Goal: Navigation & Orientation: Go to known website

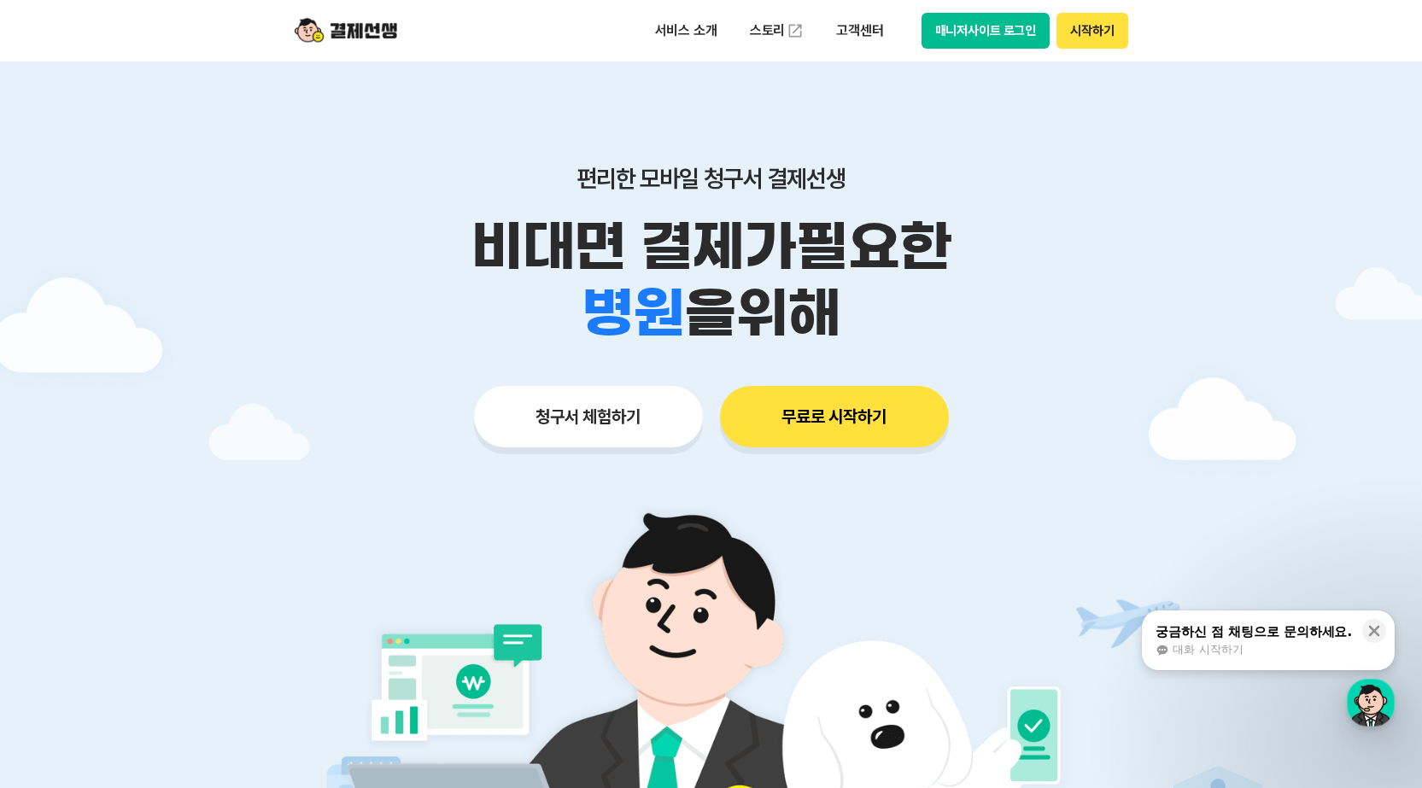
click at [962, 21] on button "매니저사이트 로그인" at bounding box center [986, 31] width 129 height 36
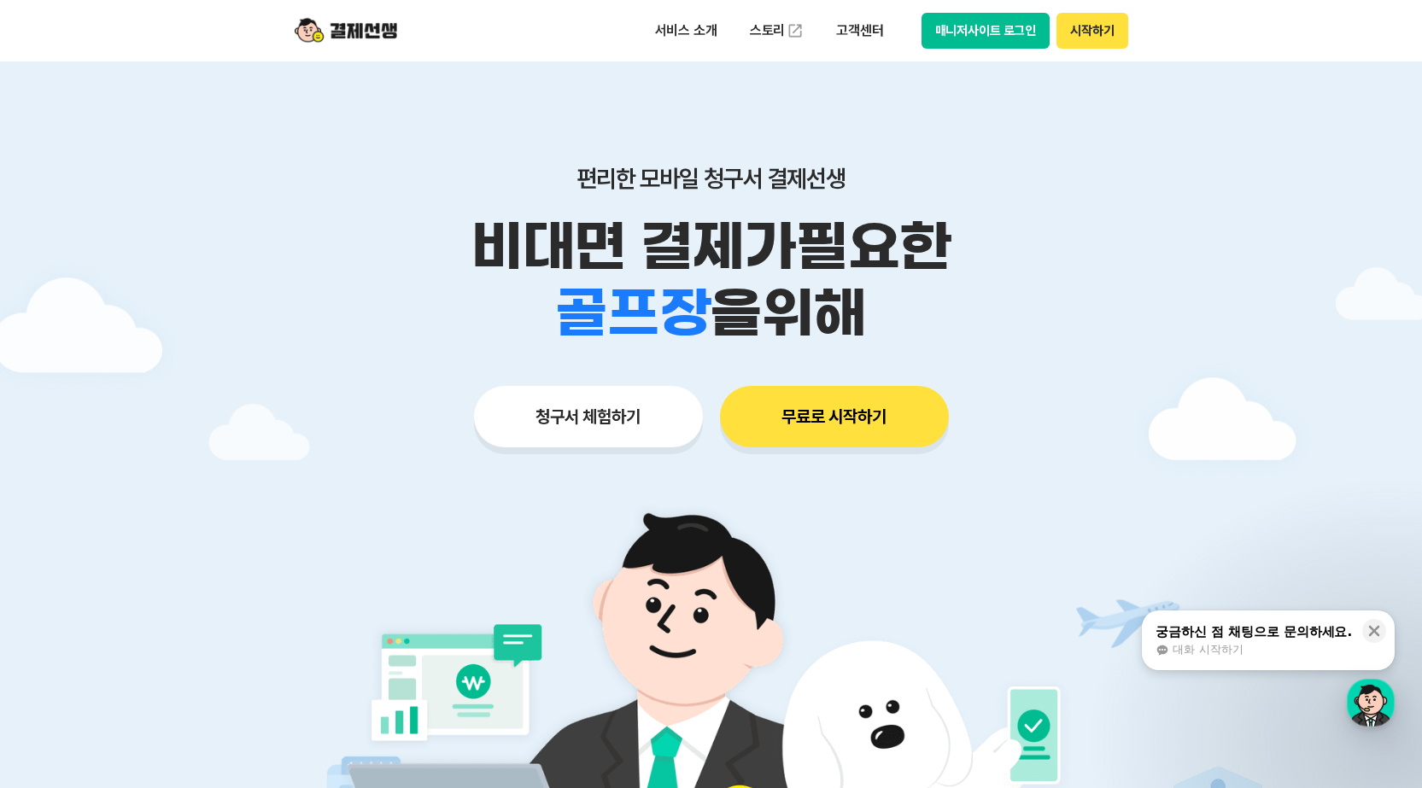
click at [969, 29] on button "매니저사이트 로그인" at bounding box center [986, 31] width 129 height 36
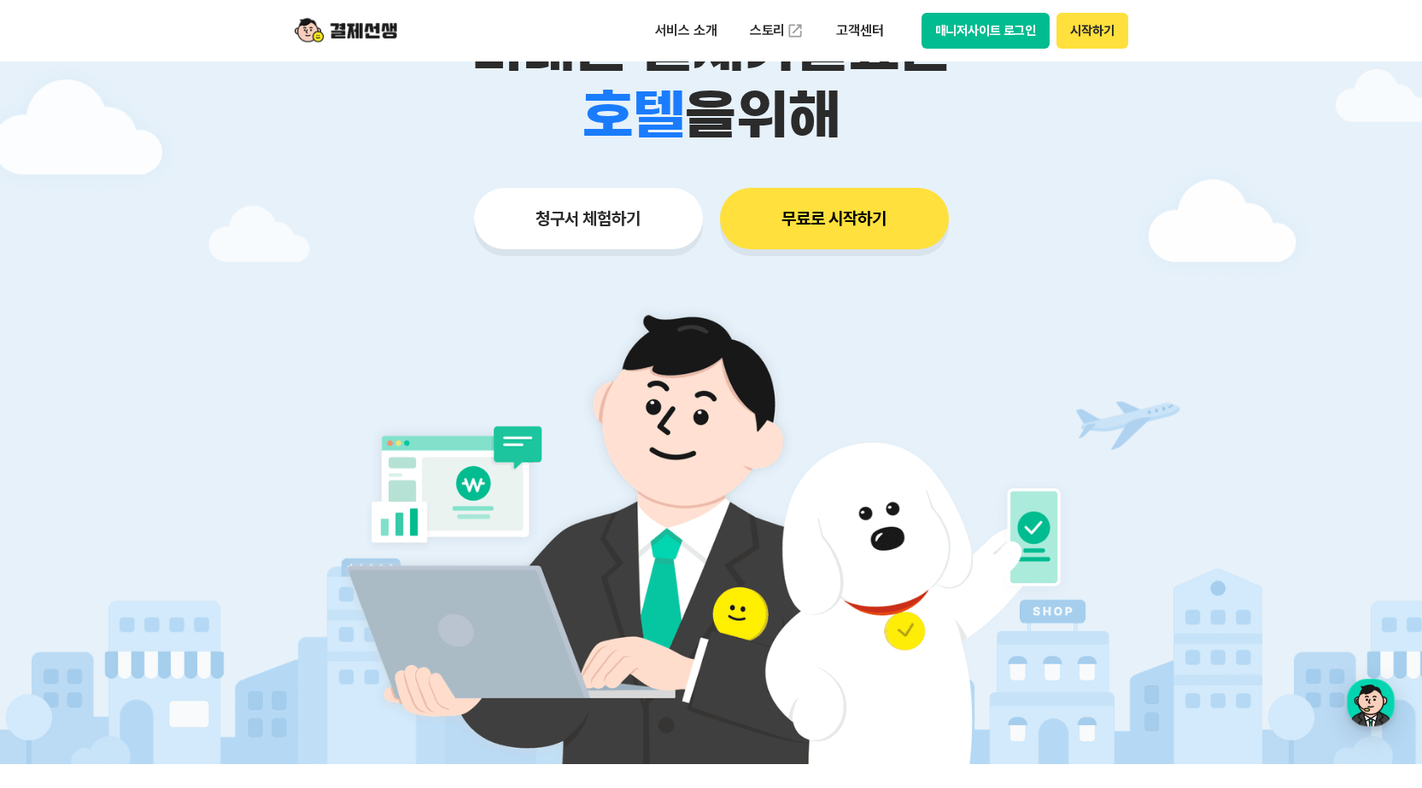
scroll to position [199, 0]
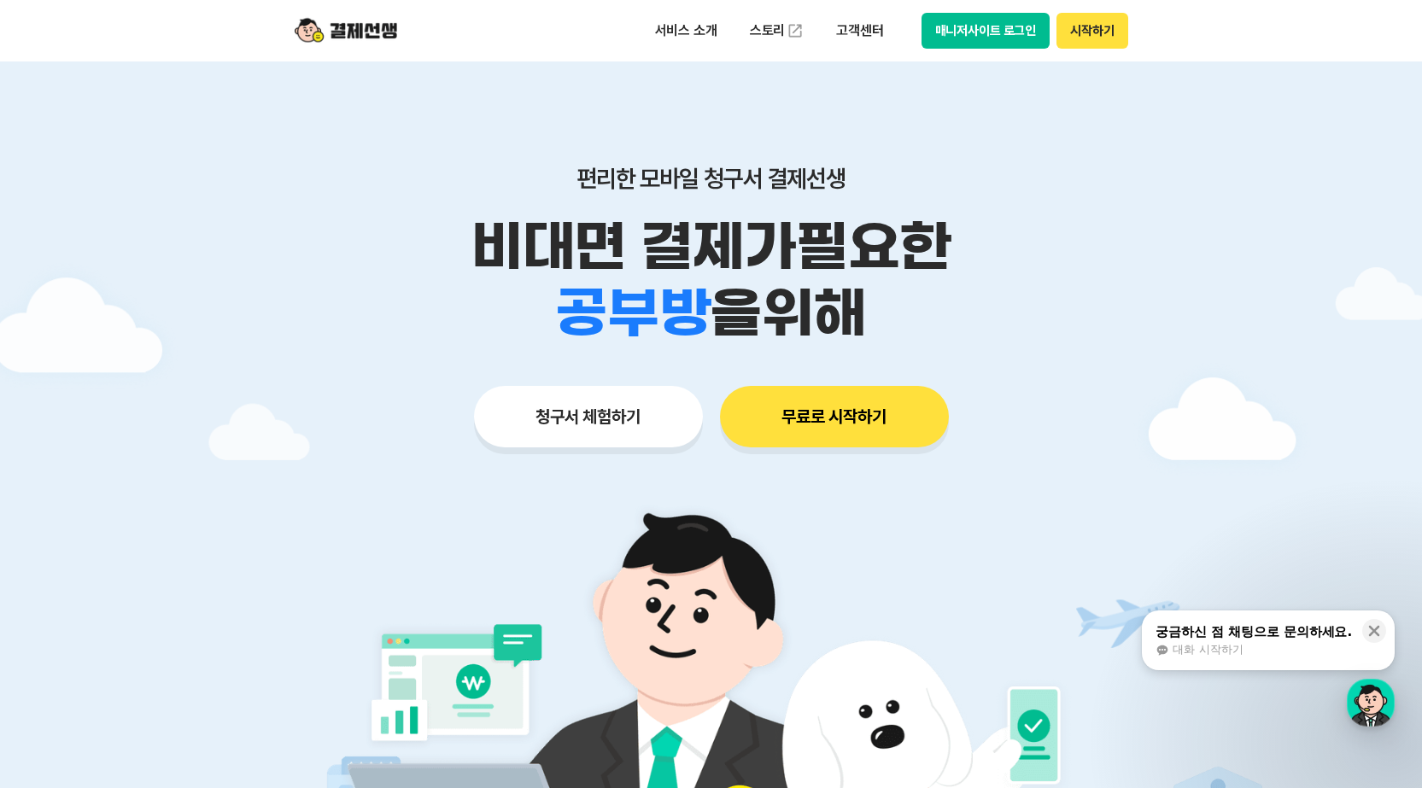
click at [943, 43] on button "매니저사이트 로그인" at bounding box center [986, 31] width 129 height 36
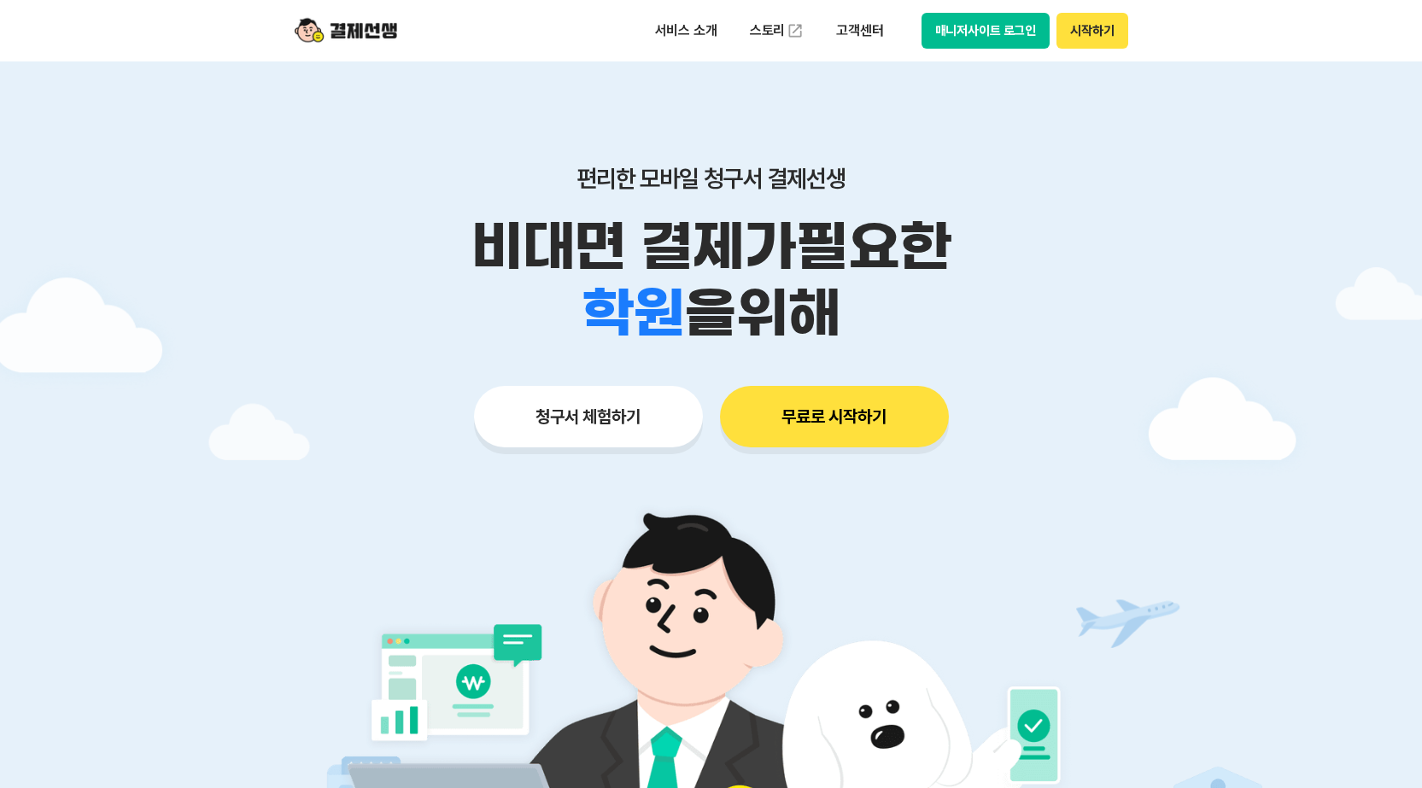
click at [986, 15] on button "매니저사이트 로그인" at bounding box center [986, 31] width 129 height 36
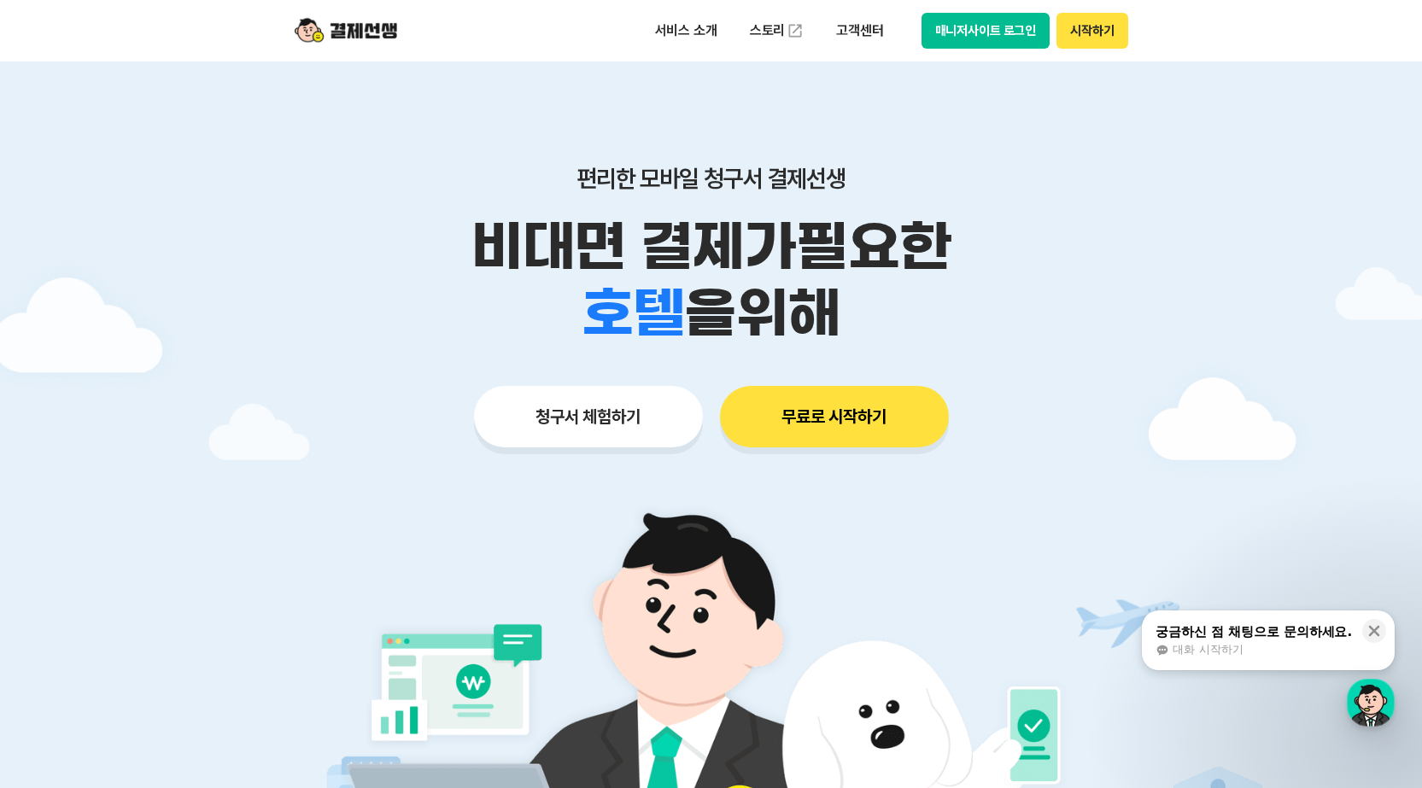
click at [981, 34] on button "매니저사이트 로그인" at bounding box center [986, 31] width 129 height 36
click at [43, 289] on div at bounding box center [711, 511] width 1422 height 901
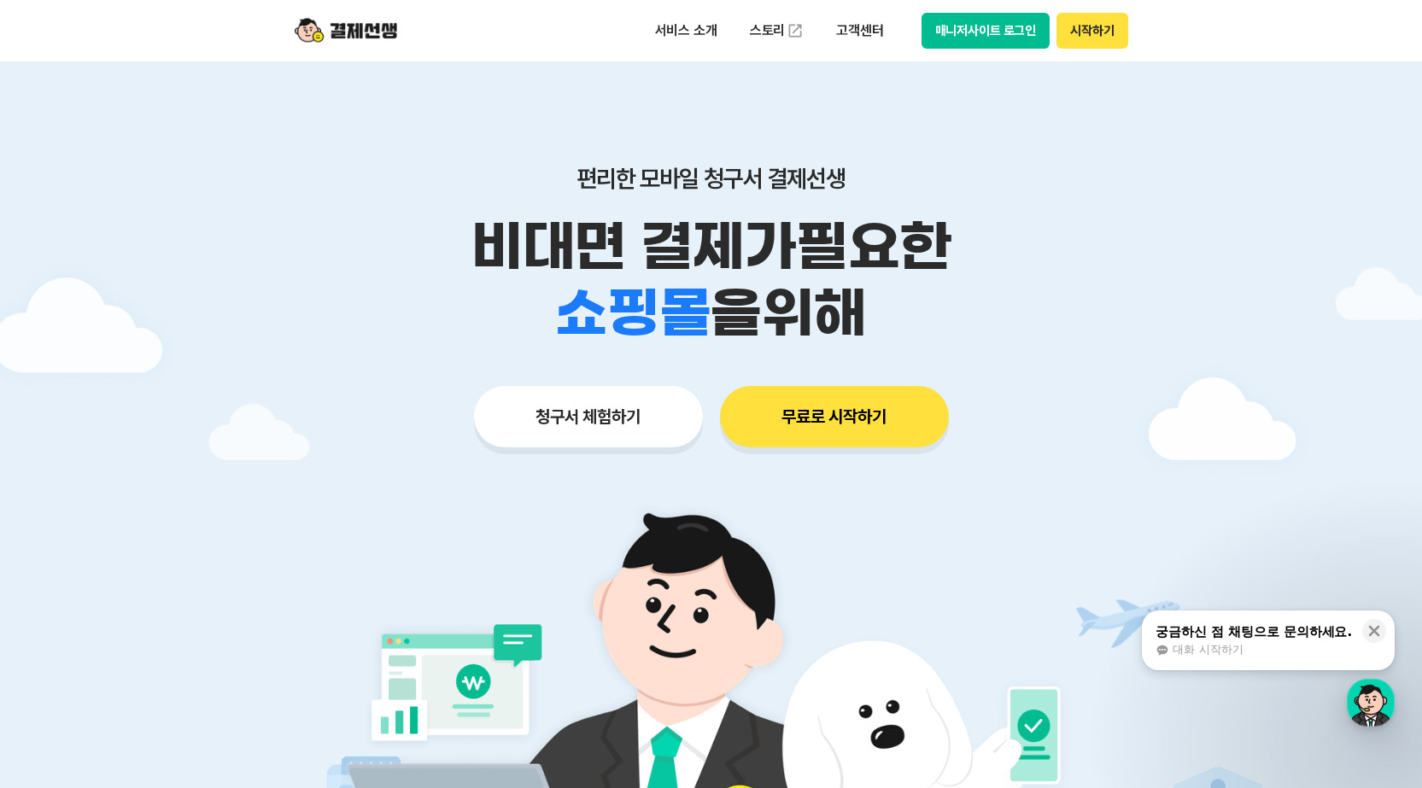
click at [73, 249] on div at bounding box center [711, 511] width 1422 height 901
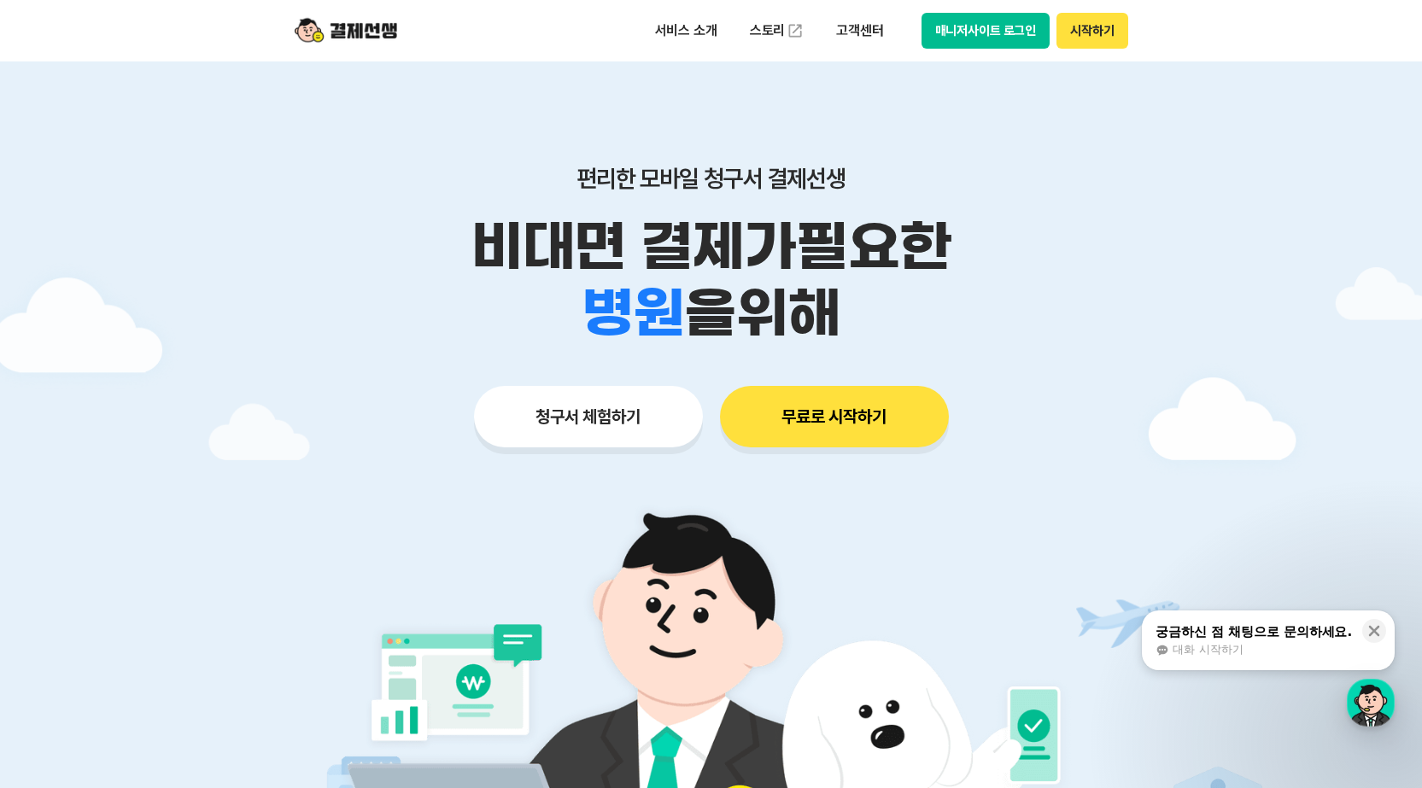
click at [973, 25] on button "매니저사이트 로그인" at bounding box center [986, 31] width 129 height 36
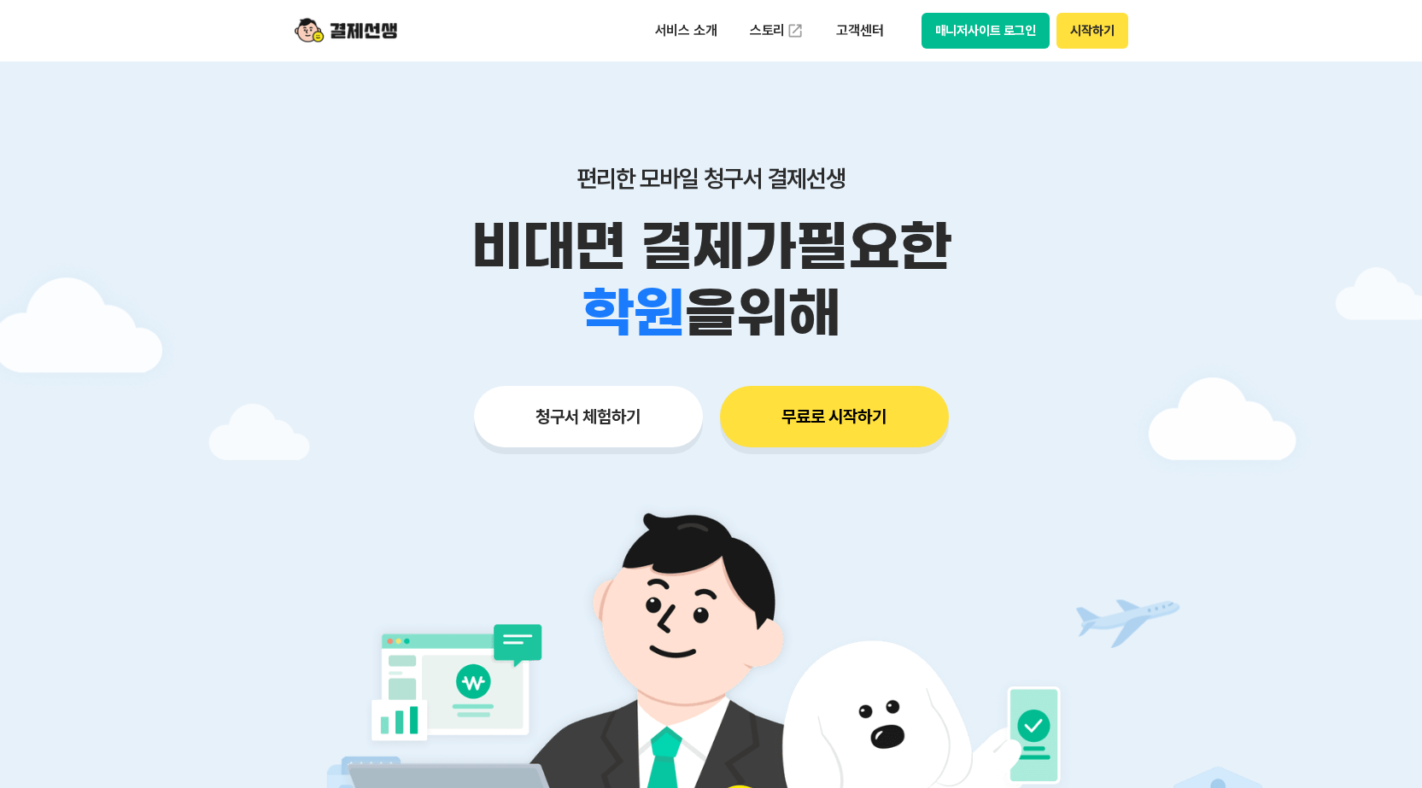
click at [979, 39] on button "매니저사이트 로그인" at bounding box center [986, 31] width 129 height 36
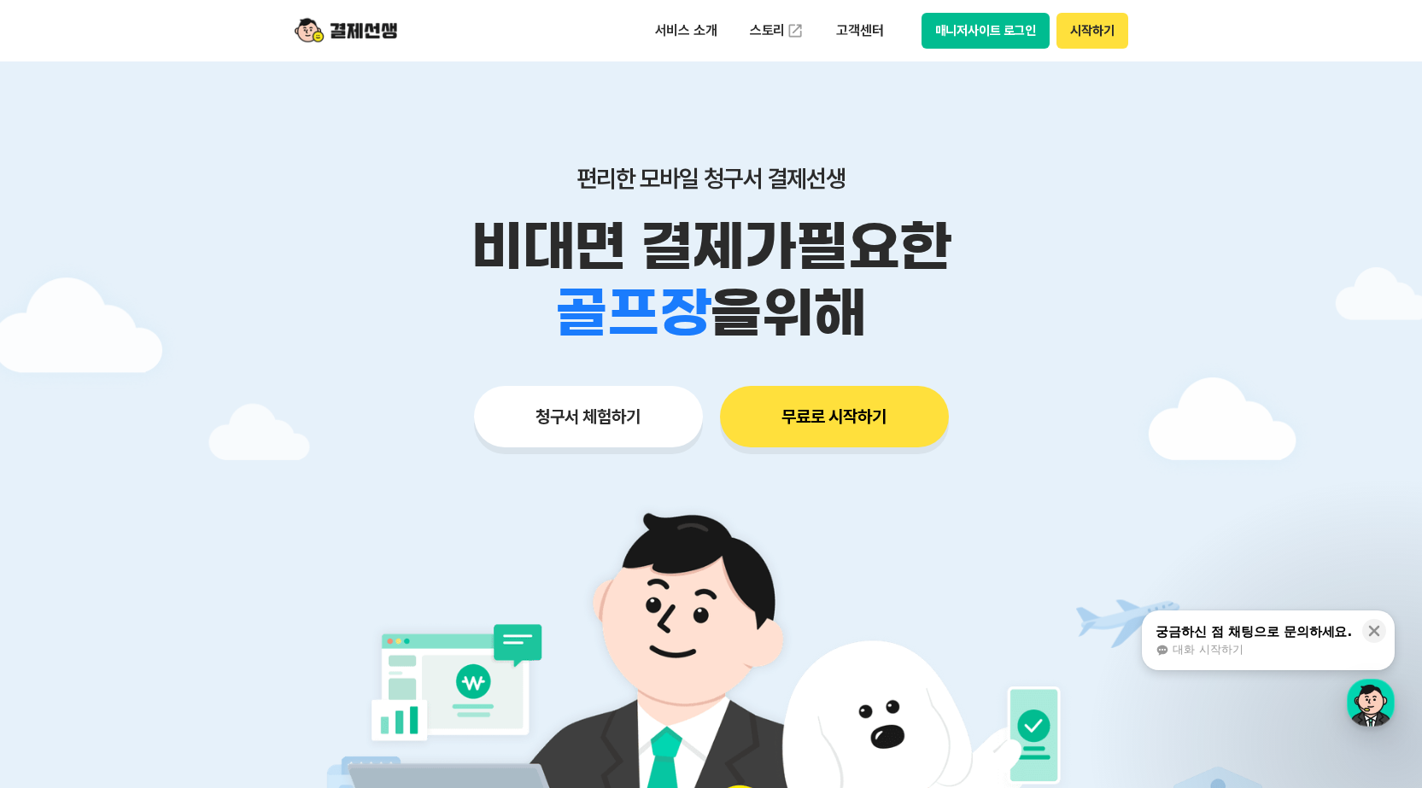
click at [981, 13] on button "매니저사이트 로그인" at bounding box center [986, 31] width 129 height 36
click at [1022, 17] on button "매니저사이트 로그인" at bounding box center [986, 31] width 129 height 36
